Goal: Task Accomplishment & Management: Contribute content

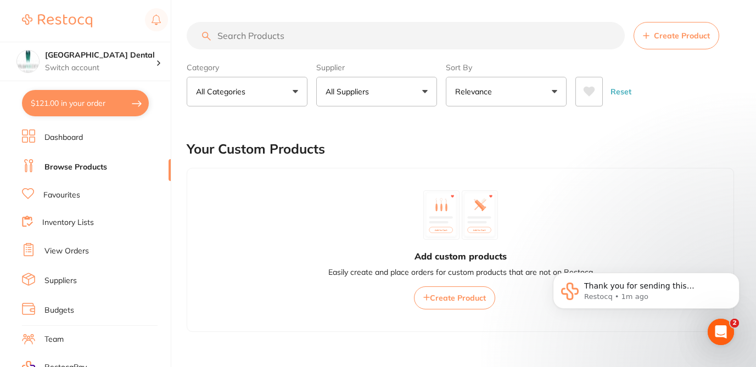
click at [94, 168] on link "Browse Products" at bounding box center [75, 167] width 63 height 11
click at [670, 41] on button "Create Product" at bounding box center [676, 35] width 86 height 27
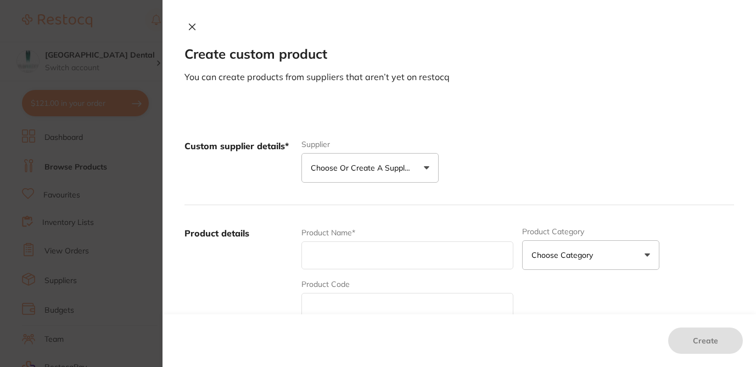
click at [345, 165] on p "Choose or create a supplier" at bounding box center [363, 167] width 104 height 11
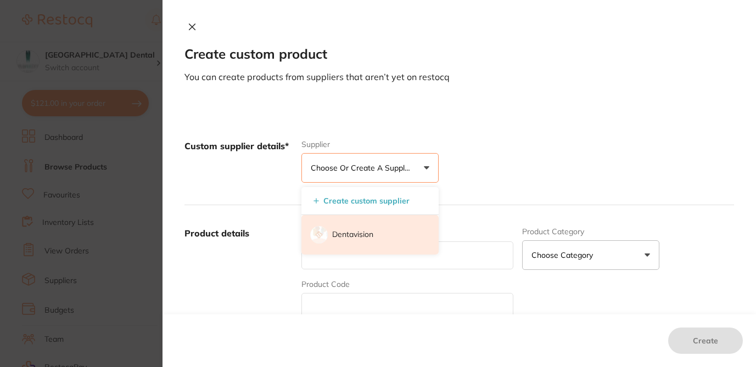
click at [346, 235] on p "Dentavision" at bounding box center [352, 234] width 41 height 11
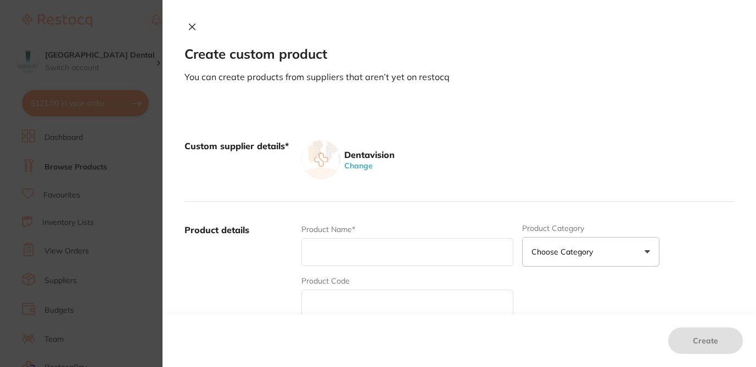
click at [327, 254] on input "text" at bounding box center [407, 252] width 212 height 28
paste input "PHILIPS ZOOM IN CHAIR KIT NO TOUCH UP (2 PATIENTS)"
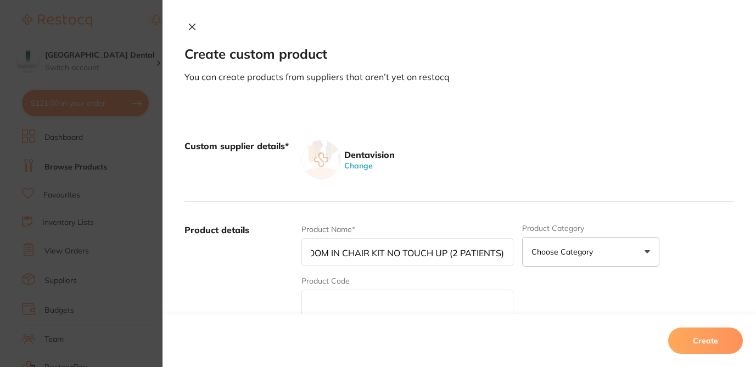
type input "PHILIPS ZOOM IN CHAIR KIT NO TOUCH UP (2 PATIENTS)"
click at [386, 300] on input "text" at bounding box center [407, 304] width 212 height 28
paste input "DIS570/01"
type input "DIS570/01"
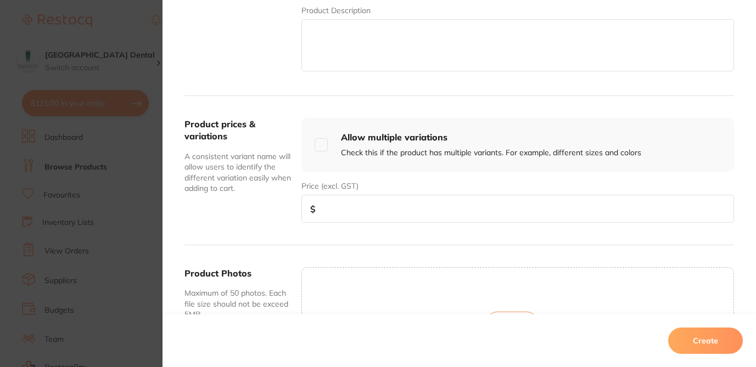
scroll to position [351, 0]
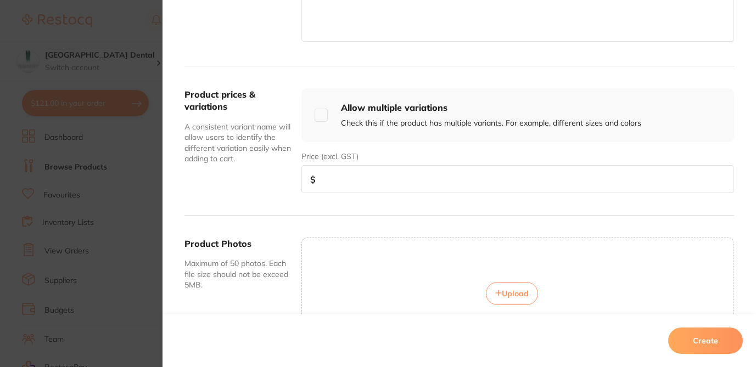
click at [338, 182] on input "number" at bounding box center [517, 179] width 432 height 28
paste input "310.00"
type input "310.00"
click at [514, 294] on span "Upload" at bounding box center [515, 294] width 27 height 10
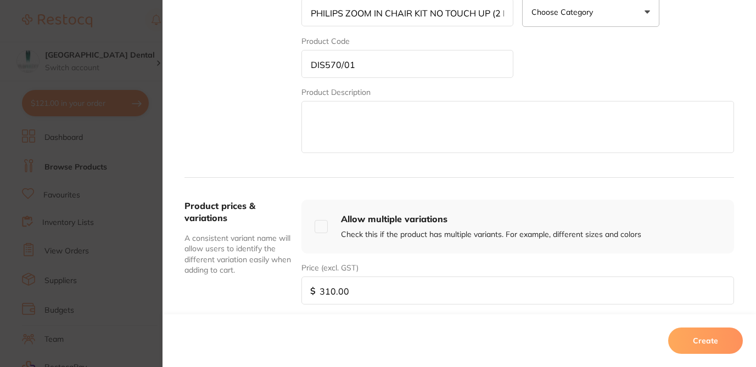
scroll to position [220, 0]
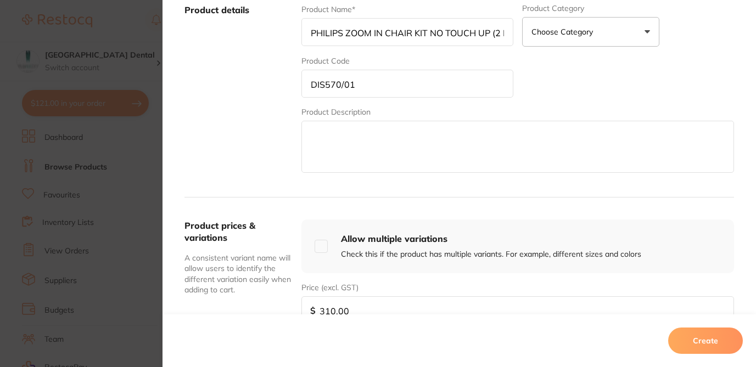
click at [347, 137] on textarea at bounding box center [517, 147] width 432 height 52
paste textarea "The Philips Zoom In-Chair Kit, specifically the "No Touch Up (2 Patients)" vers…"
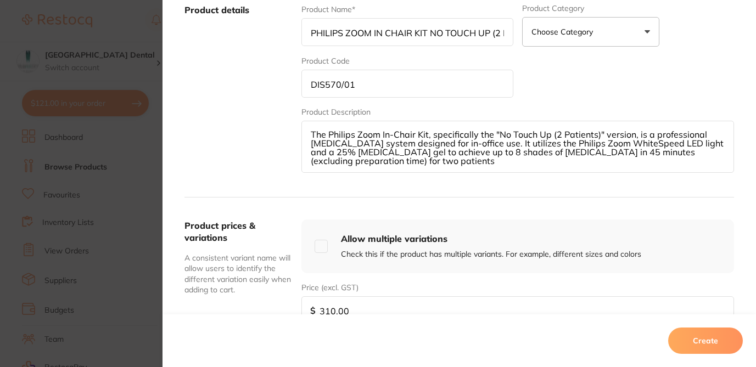
type textarea "The Philips Zoom In-Chair Kit, specifically the "No Touch Up (2 Patients)" vers…"
click at [645, 27] on button "Choose Category" at bounding box center [590, 32] width 137 height 30
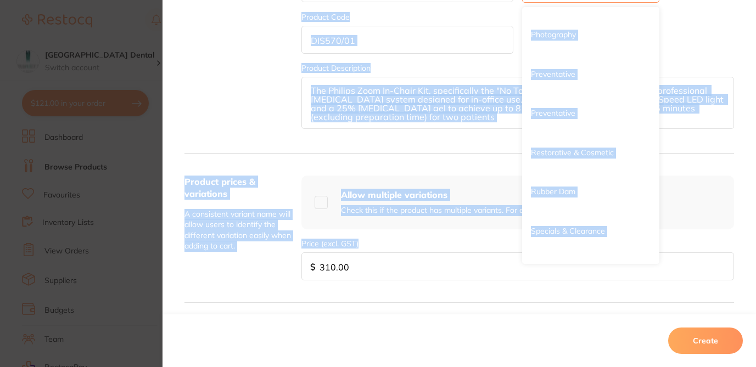
scroll to position [1038, 0]
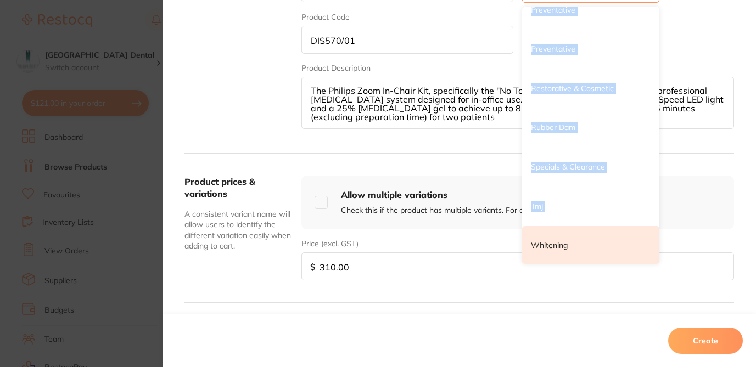
drag, startPoint x: 543, startPoint y: 143, endPoint x: 553, endPoint y: 239, distance: 96.0
click at [553, 239] on li "Whitening" at bounding box center [590, 246] width 137 height 40
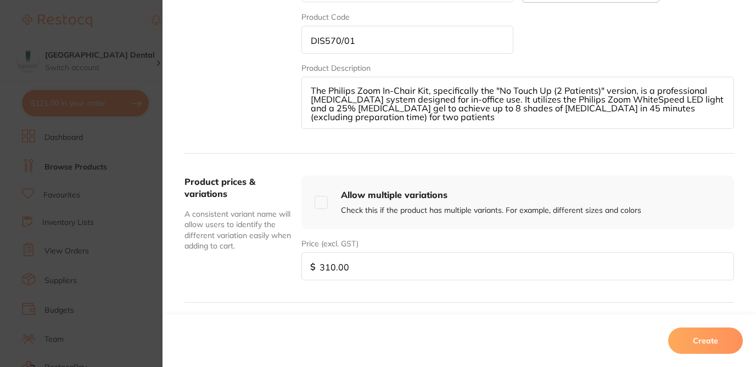
click at [634, 57] on div "Product Name* PHILIPS ZOOM IN CHAIR KIT NO TOUCH UP (2 PATIENTS) Product Catego…" at bounding box center [517, 45] width 432 height 171
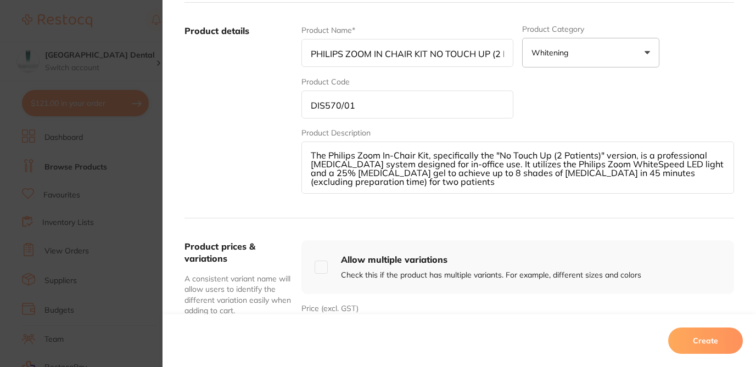
scroll to position [198, 0]
drag, startPoint x: 752, startPoint y: 129, endPoint x: 751, endPoint y: 183, distance: 54.4
click at [751, 183] on div "Custom supplier details* Dentavision Change Product details Product Name* PHILI…" at bounding box center [458, 268] width 593 height 722
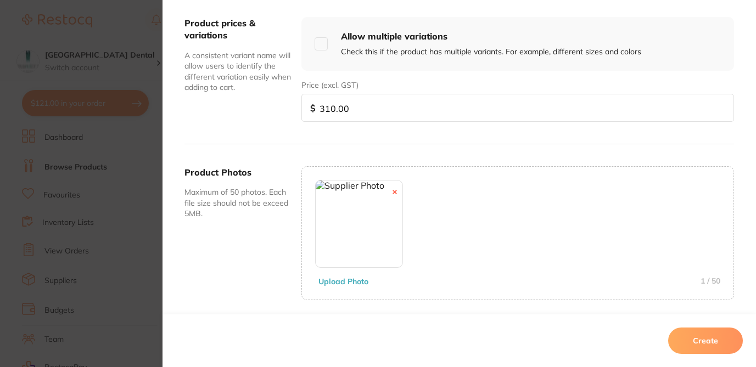
scroll to position [424, 0]
click at [716, 339] on button "Create" at bounding box center [705, 341] width 75 height 26
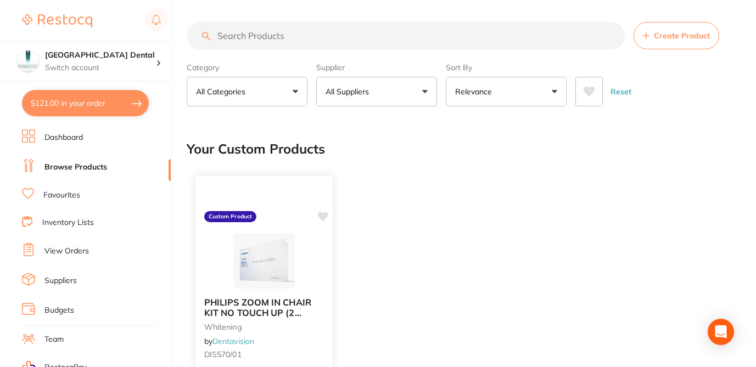
click at [321, 214] on icon at bounding box center [323, 216] width 10 height 9
click at [438, 171] on div "PHILIPS ZOOM IN CHAIR KIT NO TOUCH UP (2 PATIENTS) whitening by Dentavision DIS…" at bounding box center [460, 334] width 547 height 333
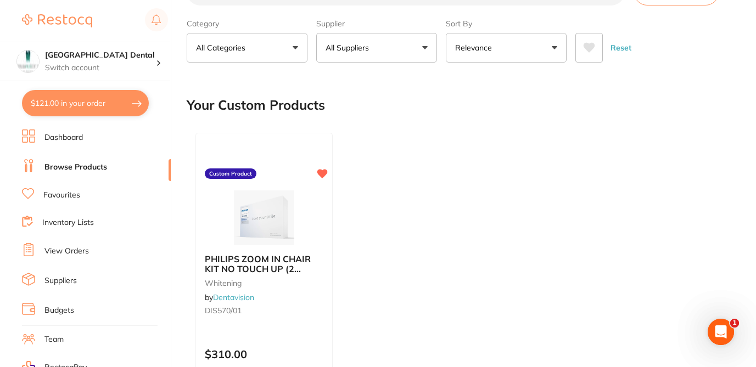
scroll to position [66, 0]
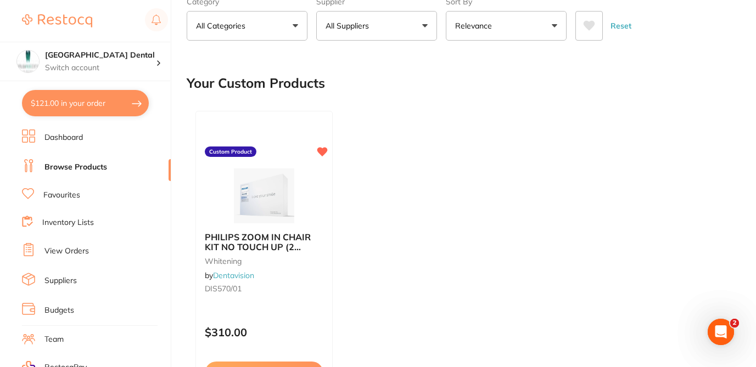
checkbox input "true"
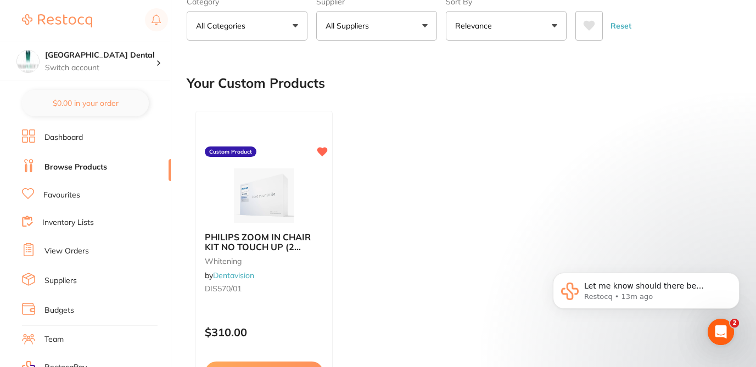
scroll to position [0, 0]
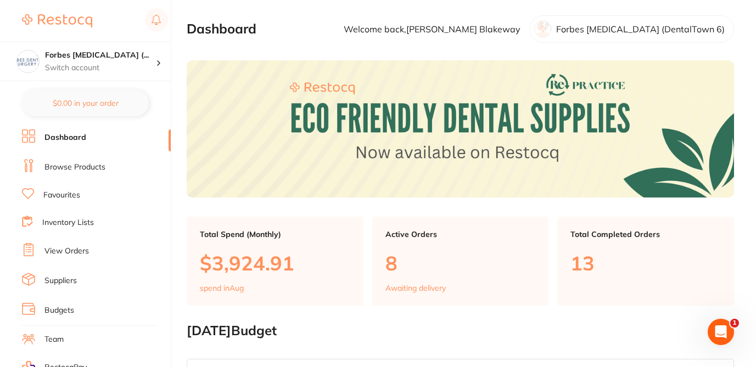
click at [79, 252] on link "View Orders" at bounding box center [66, 251] width 44 height 11
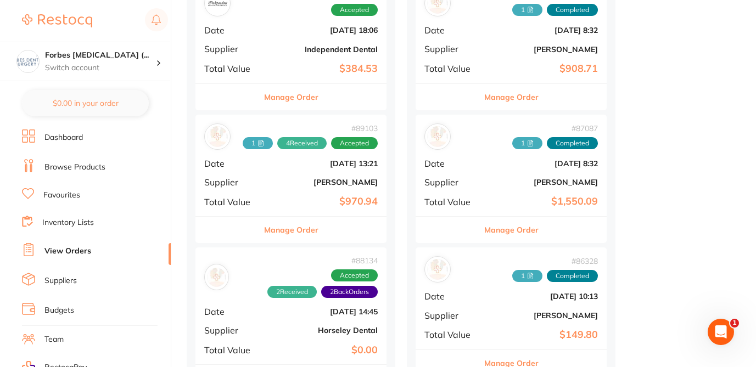
scroll to position [571, 0]
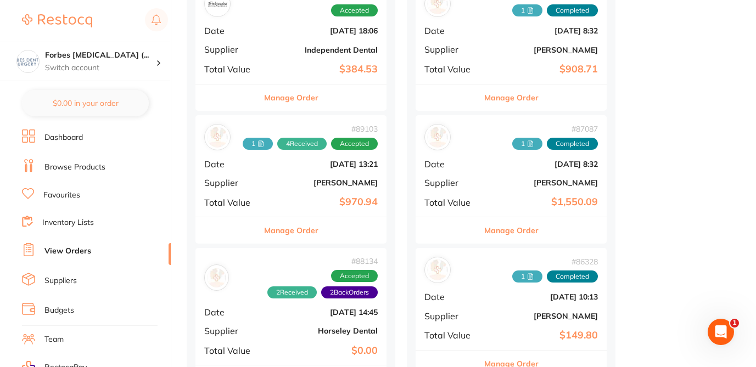
click at [290, 233] on button "Manage Order" at bounding box center [291, 230] width 54 height 26
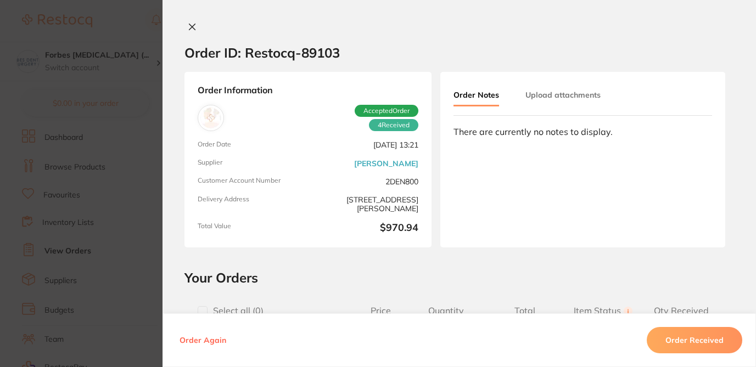
click at [290, 263] on div "Order ID: Restocq- 89103 Order Information 4 Received Accepted Order Order Date…" at bounding box center [458, 194] width 593 height 345
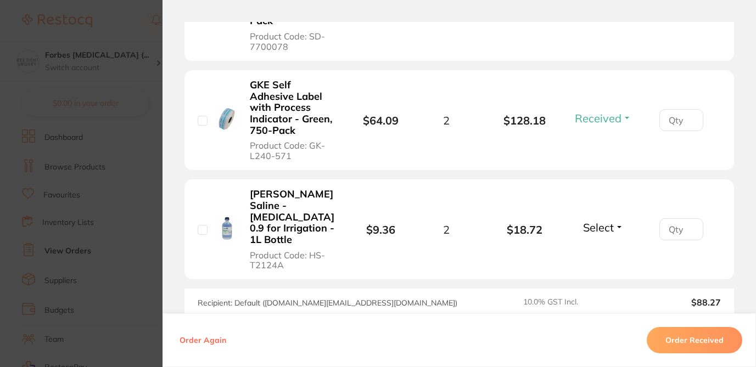
scroll to position [71, 0]
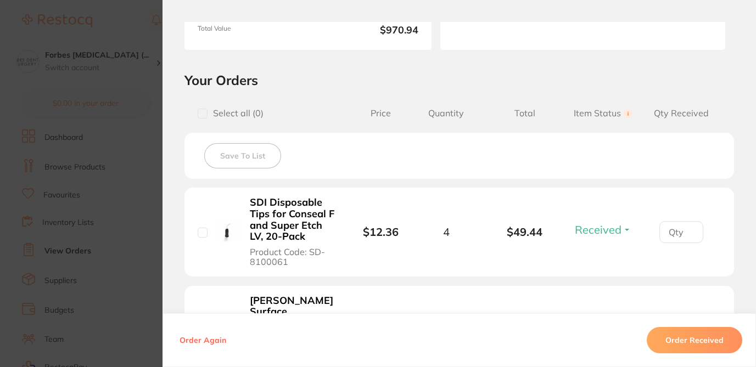
scroll to position [186, 0]
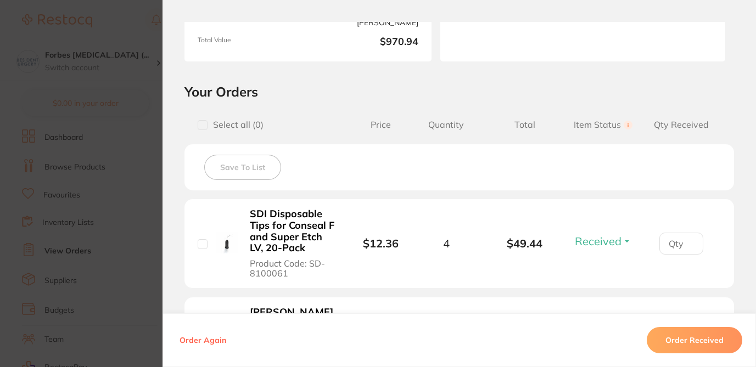
click at [721, 88] on h2 "Your Orders" at bounding box center [458, 91] width 549 height 16
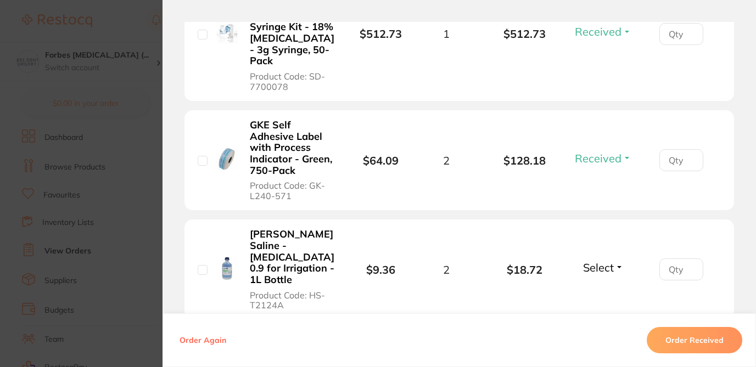
scroll to position [639, 0]
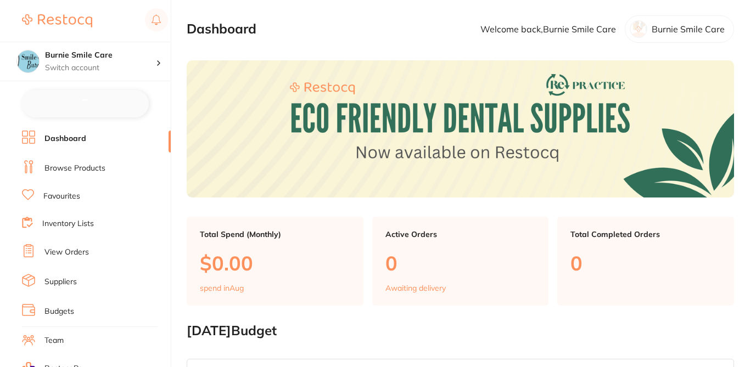
checkbox input "false"
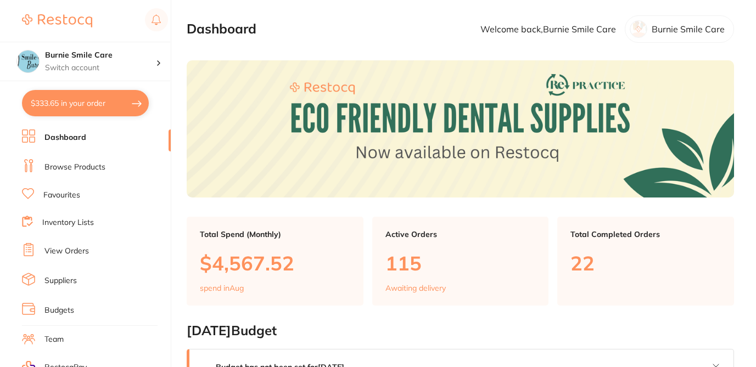
click at [93, 167] on link "Browse Products" at bounding box center [74, 167] width 61 height 11
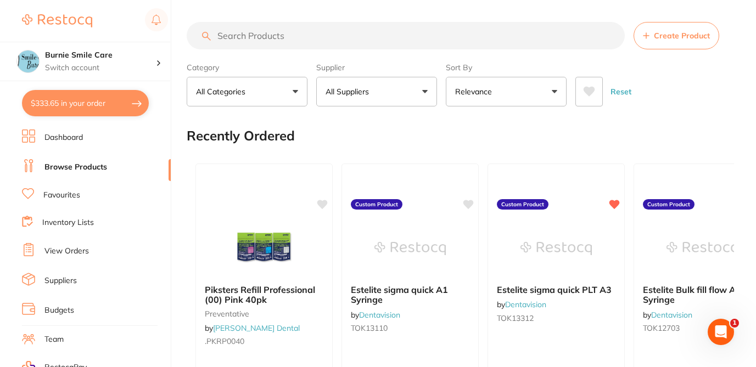
click at [294, 39] on input "search" at bounding box center [406, 35] width 438 height 27
paste input "ULT-4639"
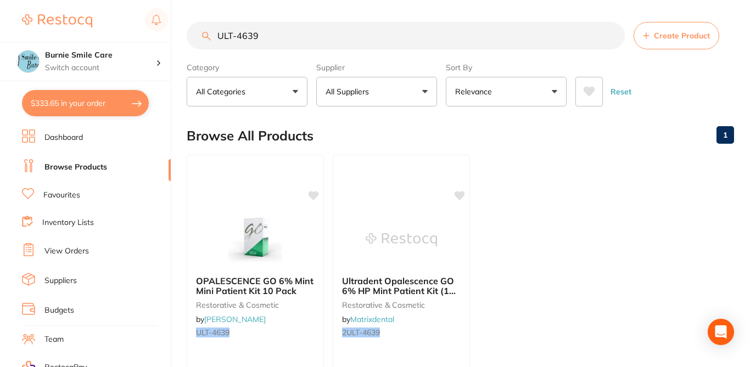
type input "ULT-4639"
click at [364, 137] on div "Browse All Products 1" at bounding box center [460, 135] width 547 height 37
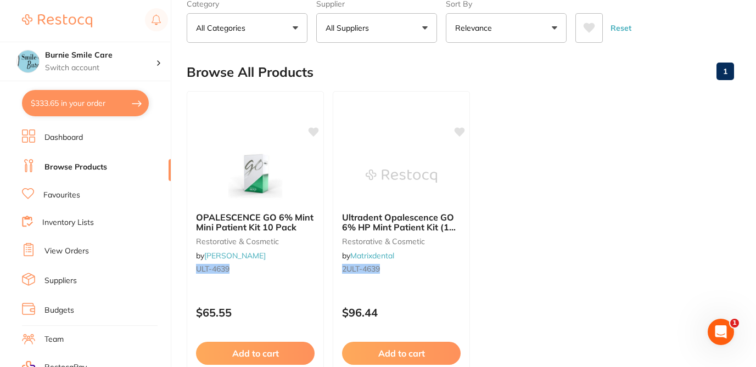
scroll to position [66, 0]
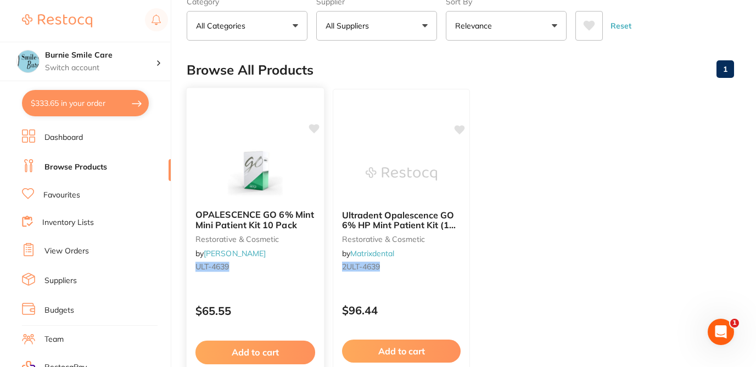
click at [316, 130] on icon at bounding box center [314, 128] width 10 height 9
checkbox input "true"
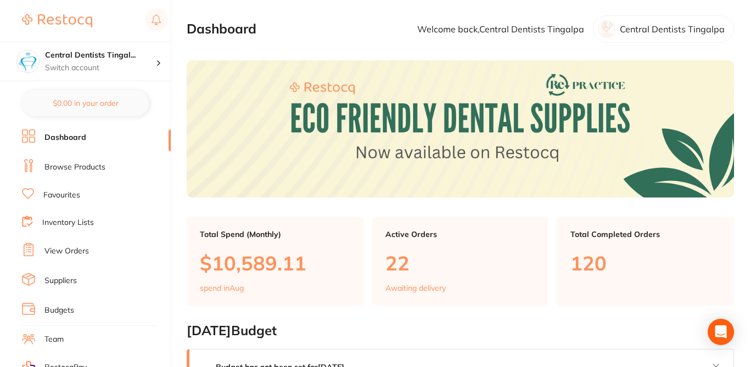
click at [61, 171] on link "Browse Products" at bounding box center [74, 167] width 61 height 11
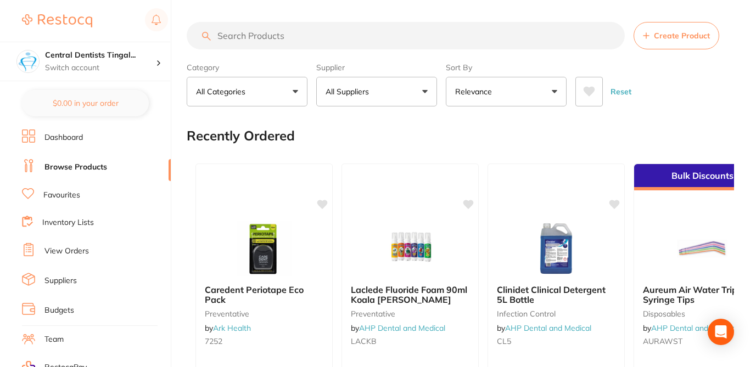
click at [252, 35] on input "search" at bounding box center [406, 35] width 438 height 27
paste input "ULT-4639"
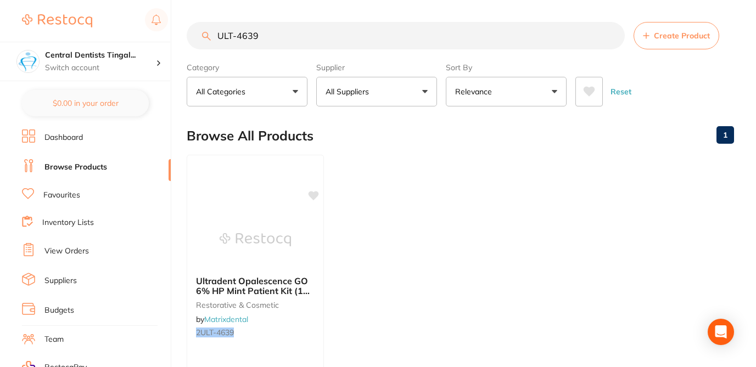
type input "ULT-4639"
drag, startPoint x: 268, startPoint y: 35, endPoint x: 192, endPoint y: 31, distance: 75.9
click at [191, 32] on input "ULT-4639" at bounding box center [406, 35] width 438 height 27
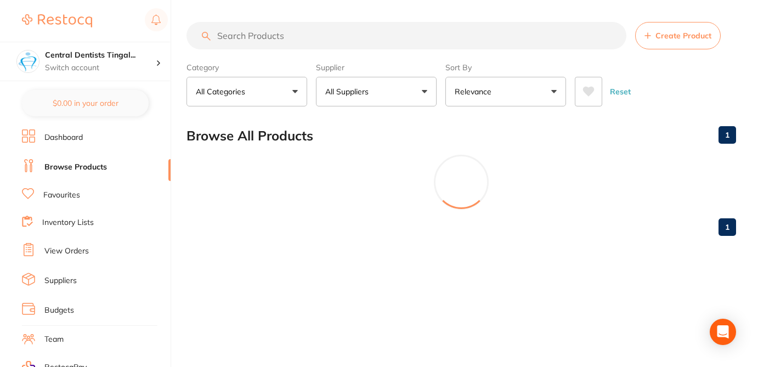
paste input "Central Dentists Tingalpa"
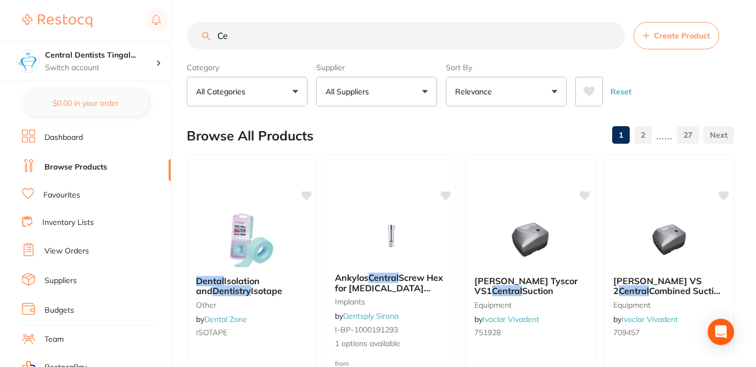
type input "C"
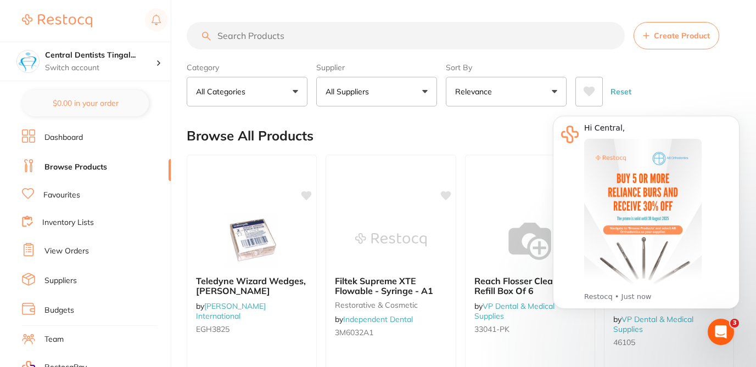
click at [271, 24] on input "search" at bounding box center [406, 35] width 438 height 27
paste input "ULT-4639"
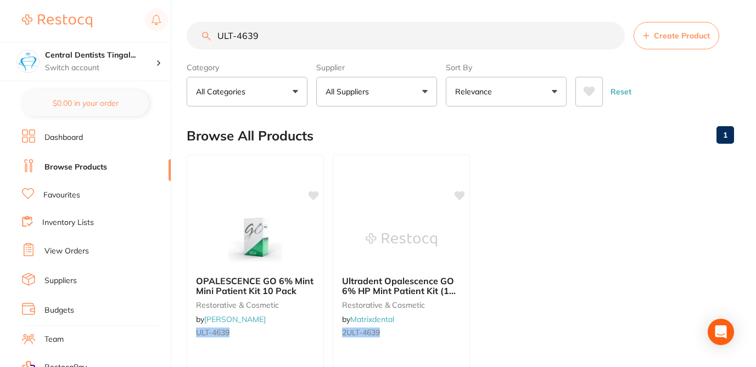
type input "ULT-4639"
click at [362, 128] on div "Browse All Products 1" at bounding box center [460, 135] width 547 height 37
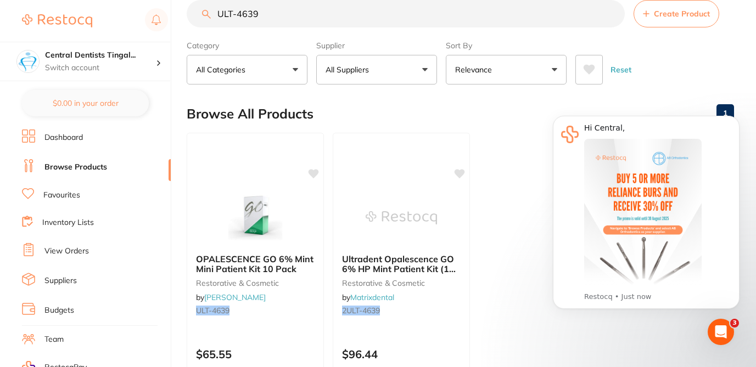
scroll to position [44, 0]
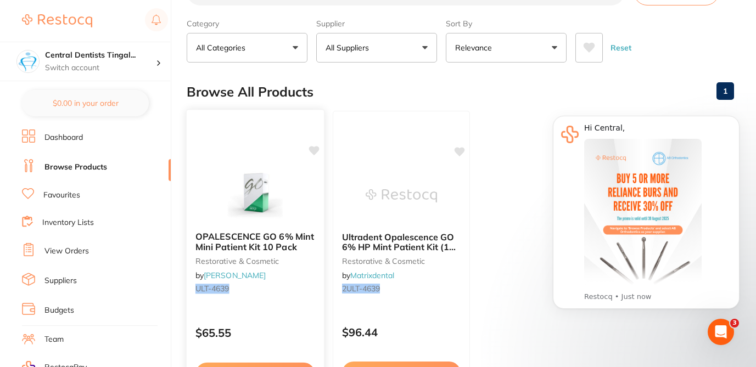
click at [315, 150] on icon at bounding box center [314, 150] width 10 height 9
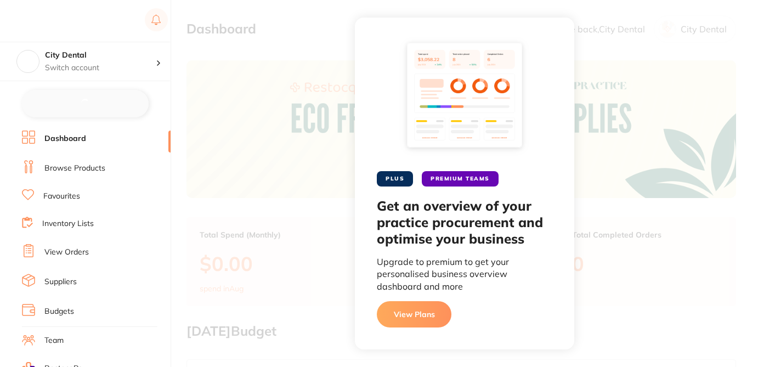
checkbox input "false"
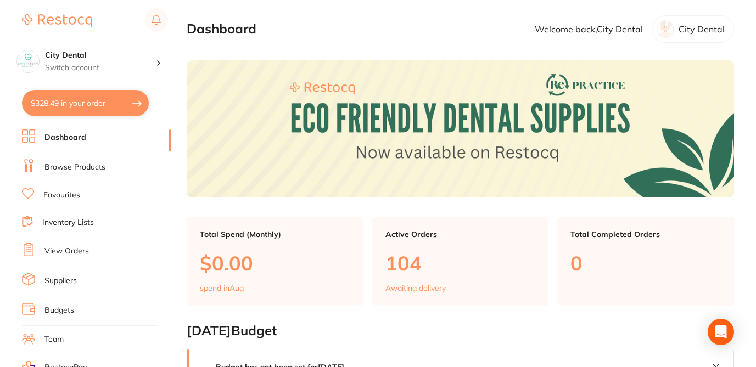
click at [91, 165] on link "Browse Products" at bounding box center [74, 167] width 61 height 11
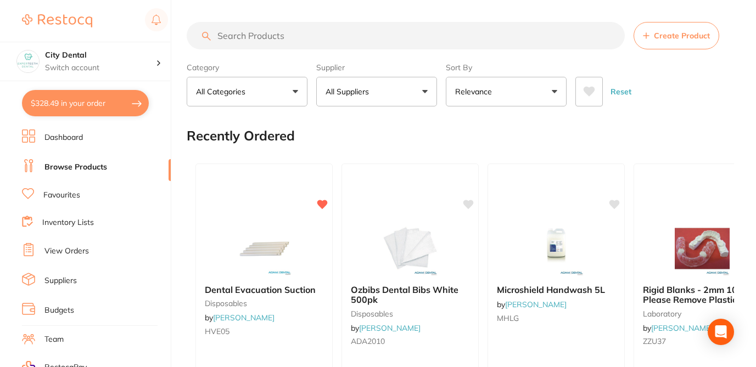
click at [261, 37] on input "search" at bounding box center [406, 35] width 438 height 27
paste input "ULT-4639"
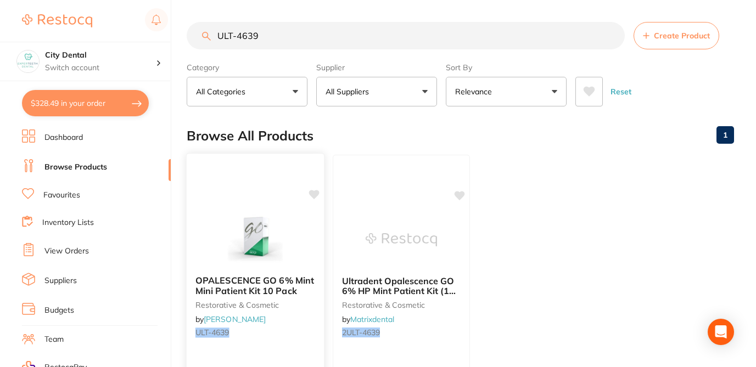
type input "ULT-4639"
click at [314, 196] on icon at bounding box center [314, 194] width 10 height 9
click at [351, 134] on div "Browse All Products 1" at bounding box center [460, 135] width 547 height 37
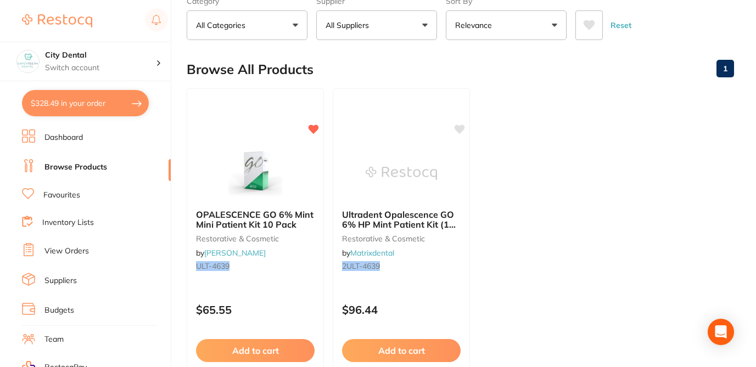
scroll to position [88, 0]
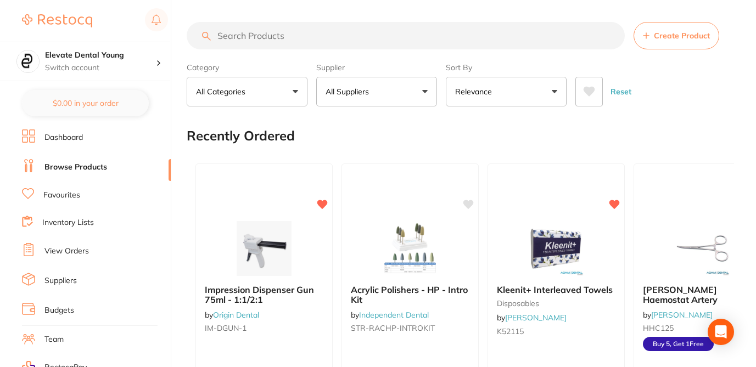
click at [254, 33] on input "search" at bounding box center [406, 35] width 438 height 27
click at [245, 37] on input "search" at bounding box center [406, 35] width 438 height 27
paste input "ULT-4639"
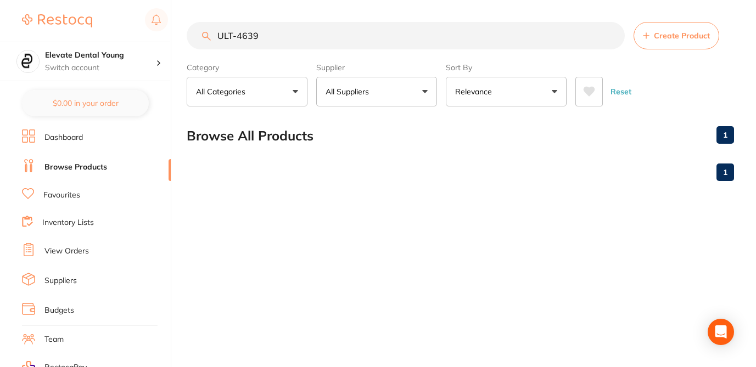
type input "ULT-4639"
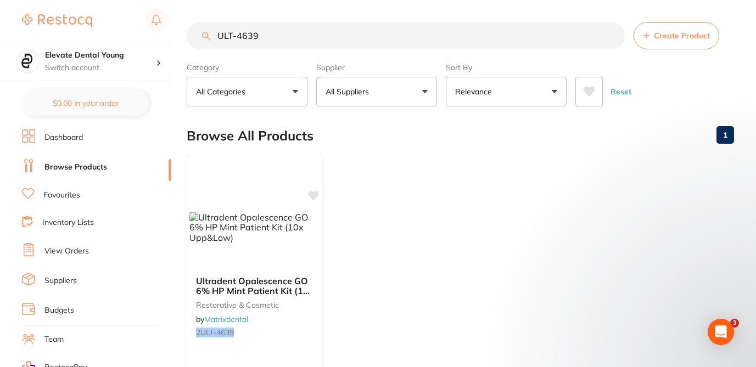
click at [364, 130] on div "Browse All Products 1" at bounding box center [460, 135] width 547 height 37
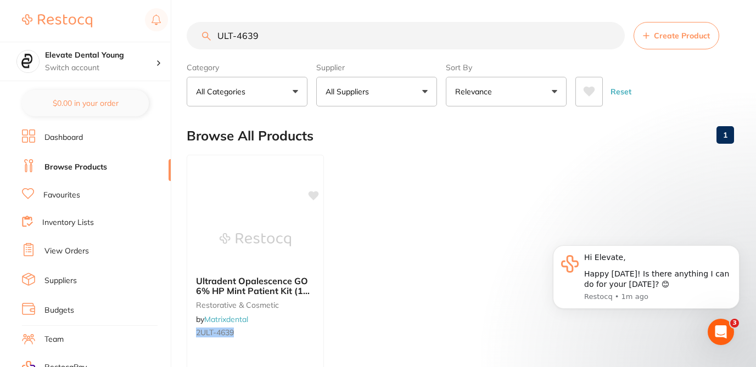
drag, startPoint x: 271, startPoint y: 36, endPoint x: 190, endPoint y: 25, distance: 81.4
click at [190, 25] on input "ULT-4639" at bounding box center [406, 35] width 438 height 27
click at [299, 42] on input "ULT-4639" at bounding box center [406, 35] width 438 height 27
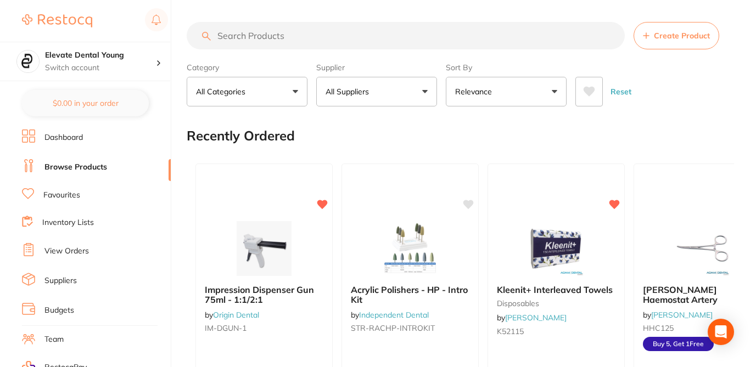
click at [263, 43] on input "search" at bounding box center [406, 35] width 438 height 27
paste input "ULT-4639"
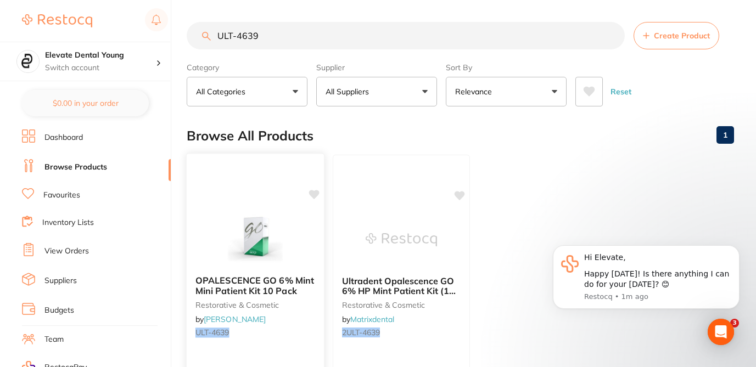
type input "ULT-4639"
click at [317, 190] on icon at bounding box center [314, 194] width 10 height 9
